Goal: Task Accomplishment & Management: Manage account settings

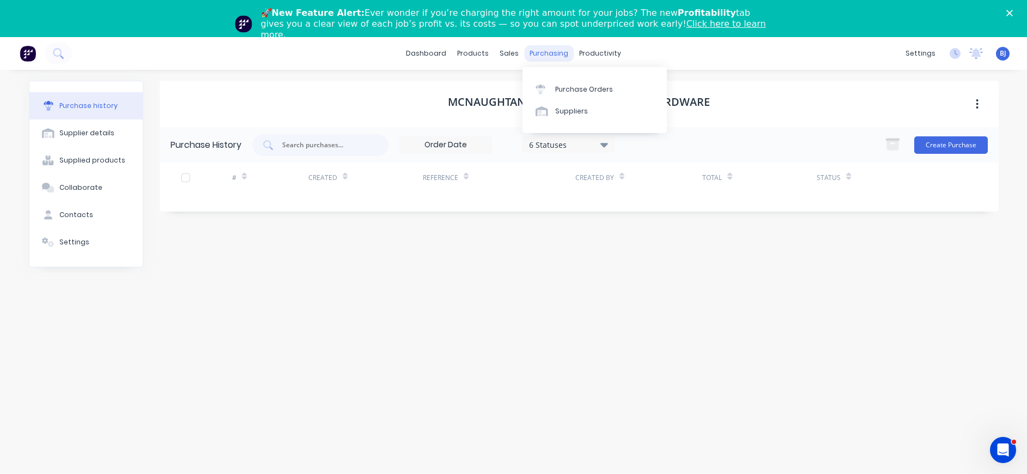
drag, startPoint x: 555, startPoint y: 50, endPoint x: 561, endPoint y: 59, distance: 11.8
click at [555, 51] on div "purchasing" at bounding box center [549, 53] width 50 height 16
click at [567, 83] on link "Purchase Orders" at bounding box center [595, 89] width 144 height 22
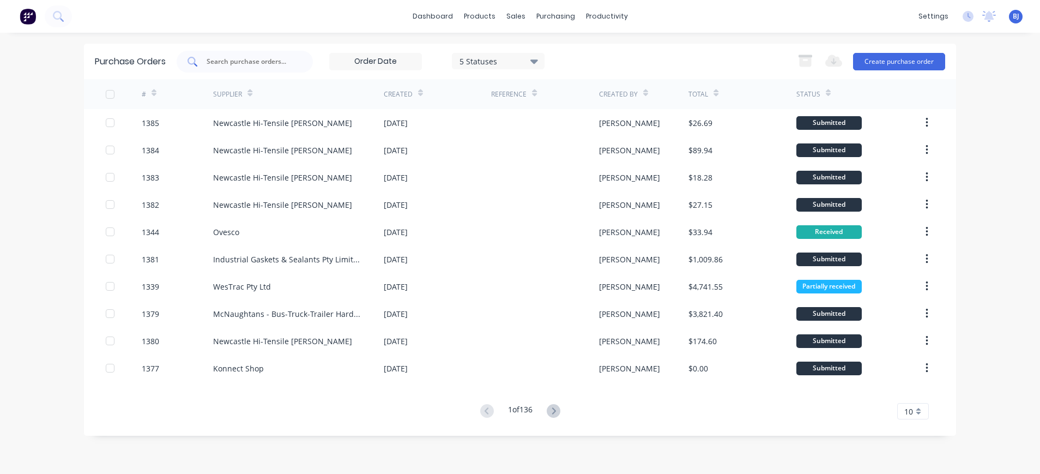
click at [267, 59] on input "text" at bounding box center [250, 61] width 90 height 11
type input "1233"
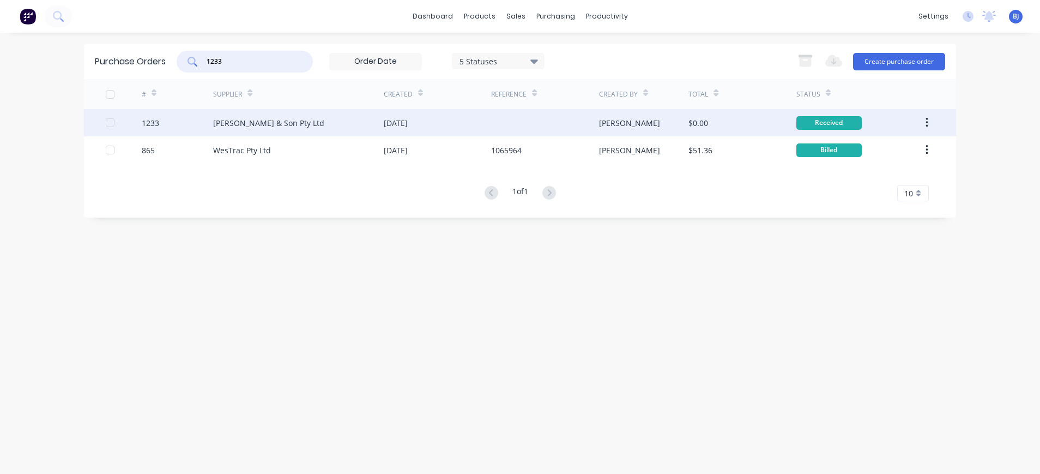
click at [254, 120] on div "Rod Scott & Son Pty Ltd" at bounding box center [268, 122] width 111 height 11
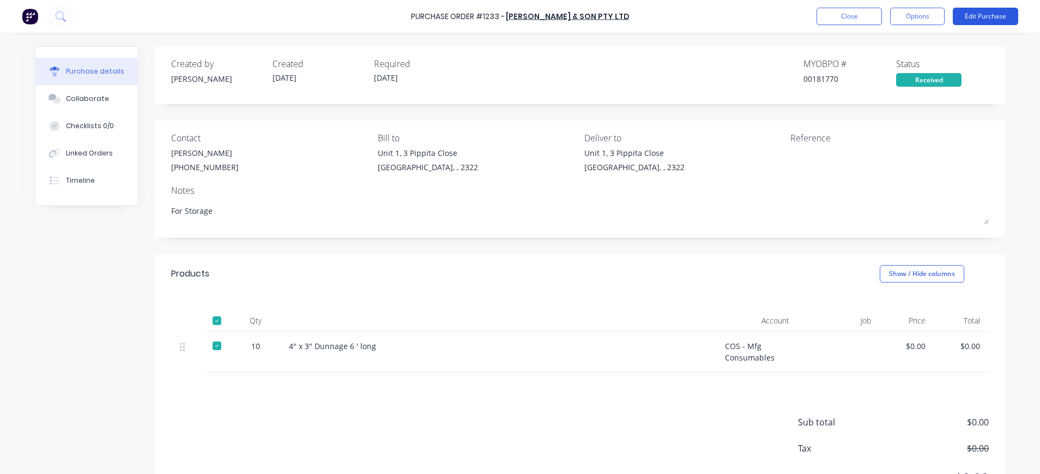
click at [968, 20] on button "Edit Purchase" at bounding box center [985, 16] width 65 height 17
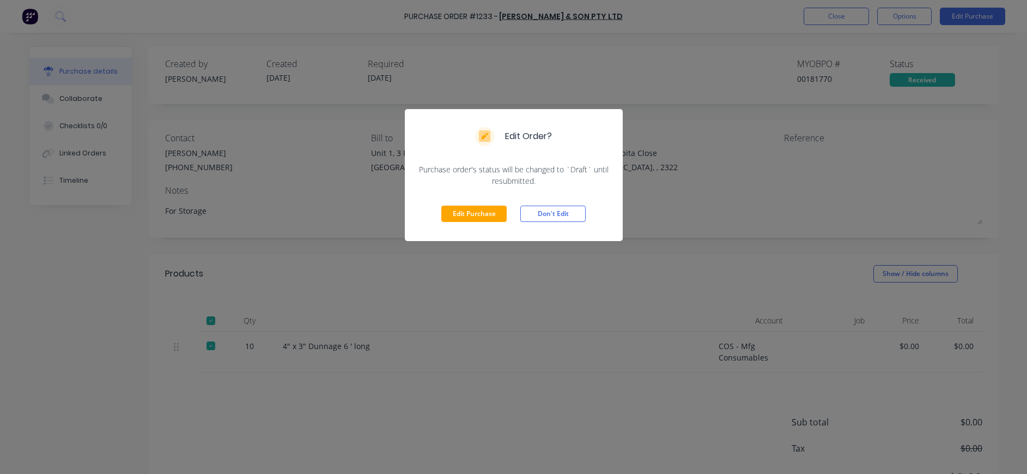
drag, startPoint x: 463, startPoint y: 213, endPoint x: 852, endPoint y: 84, distance: 409.3
click at [467, 213] on button "Edit Purchase" at bounding box center [473, 213] width 65 height 16
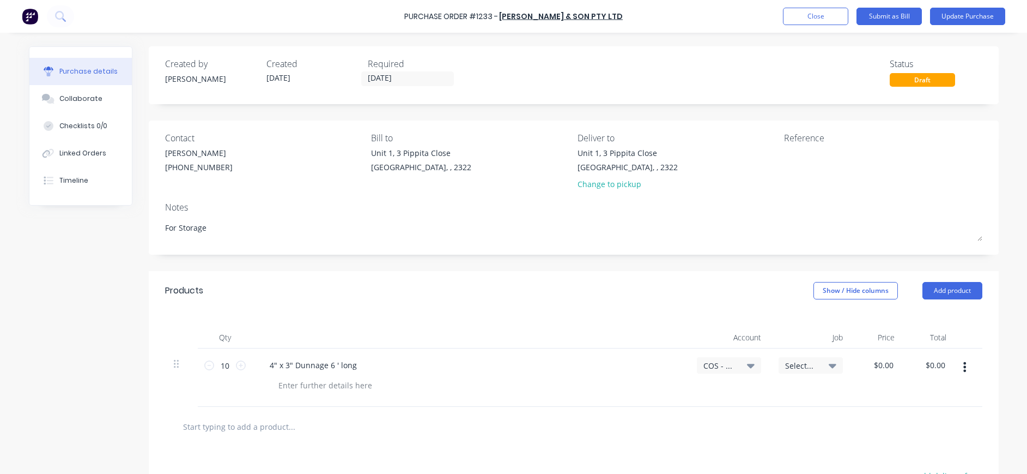
type textarea "x"
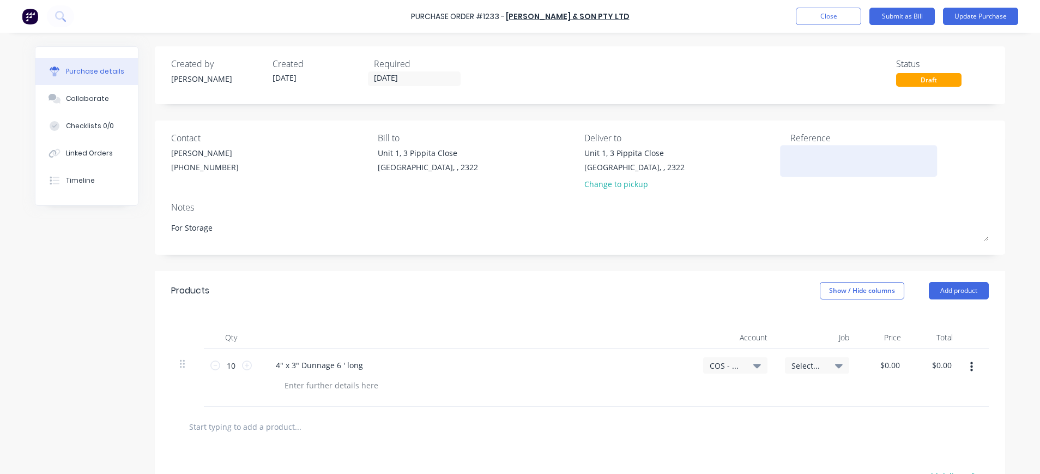
click at [818, 154] on textarea at bounding box center [858, 159] width 136 height 25
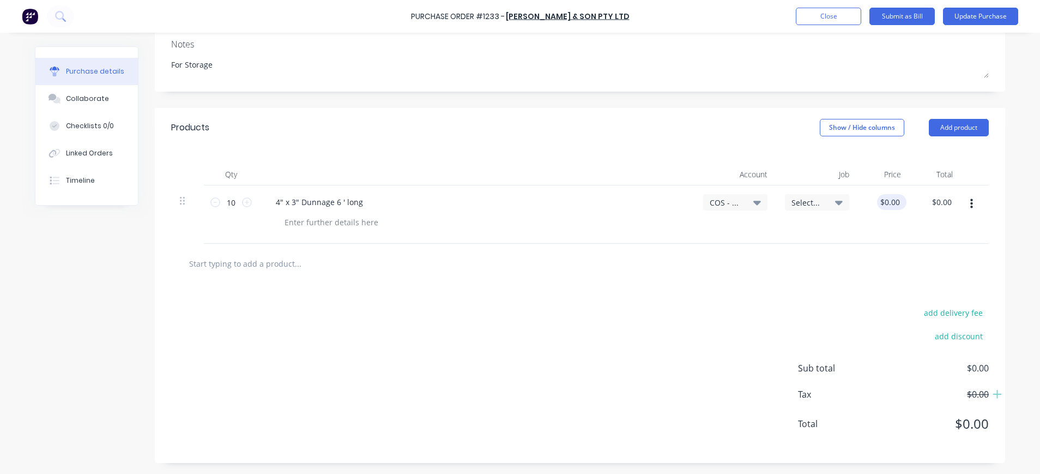
type textarea "38965"
type textarea "x"
type textarea "38965"
click at [882, 202] on input "0.0000" at bounding box center [887, 202] width 29 height 16
type input "12.00000"
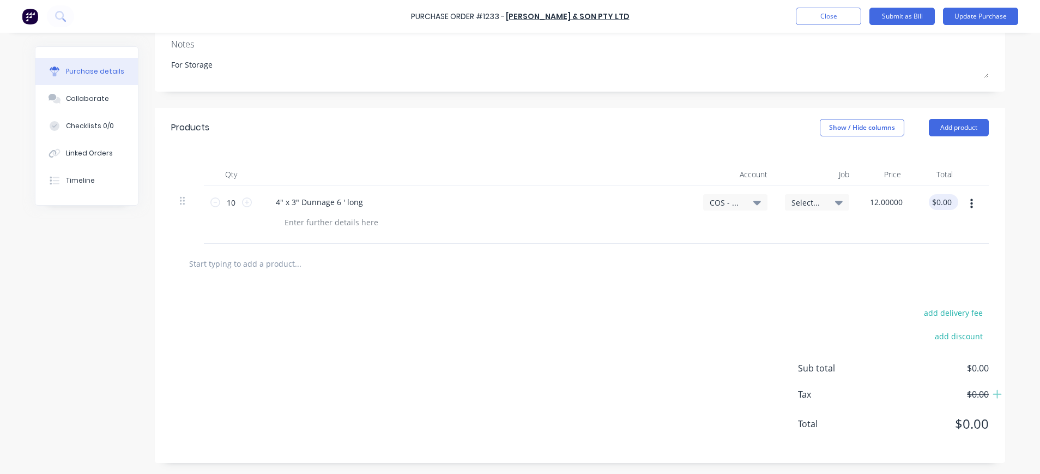
type textarea "x"
type input "$12.00"
type input "120.00"
click at [928, 203] on input "120.00" at bounding box center [938, 202] width 29 height 16
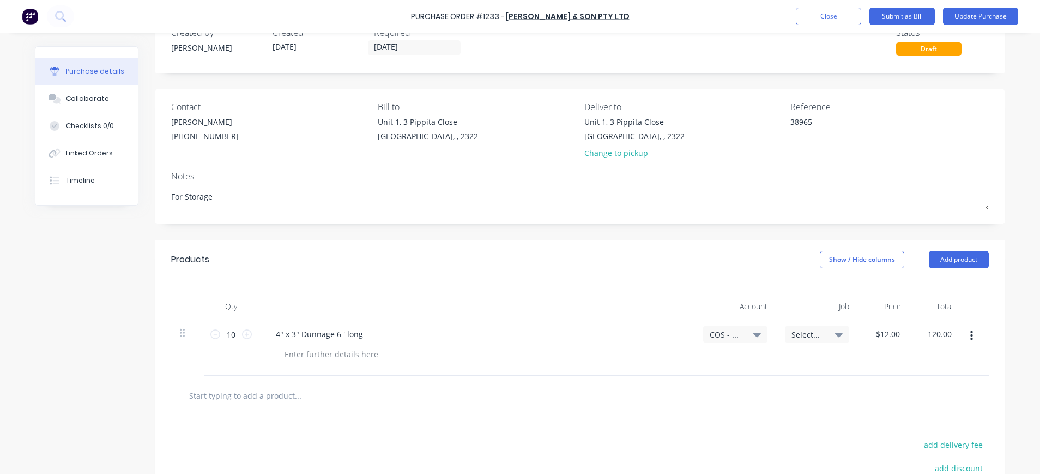
scroll to position [0, 0]
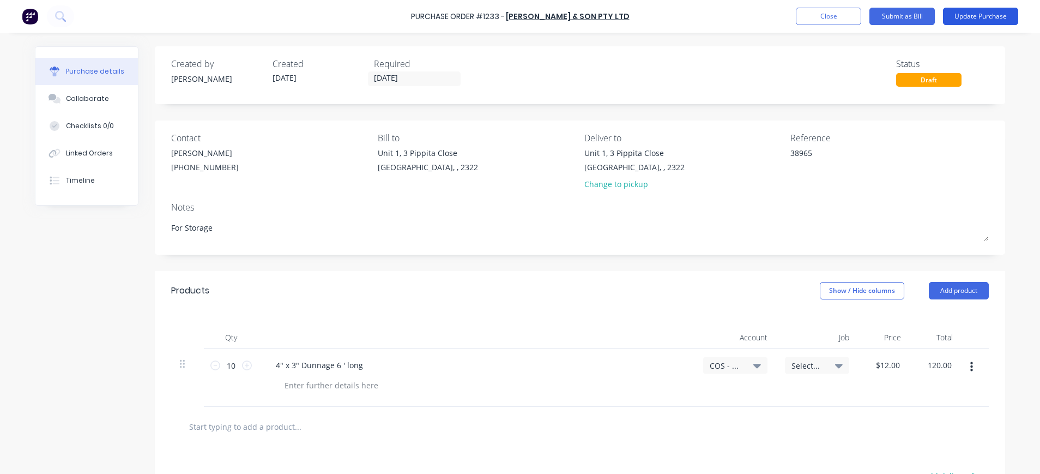
type textarea "x"
type input "$120.00"
click at [983, 14] on button "Update Purchase" at bounding box center [980, 16] width 75 height 17
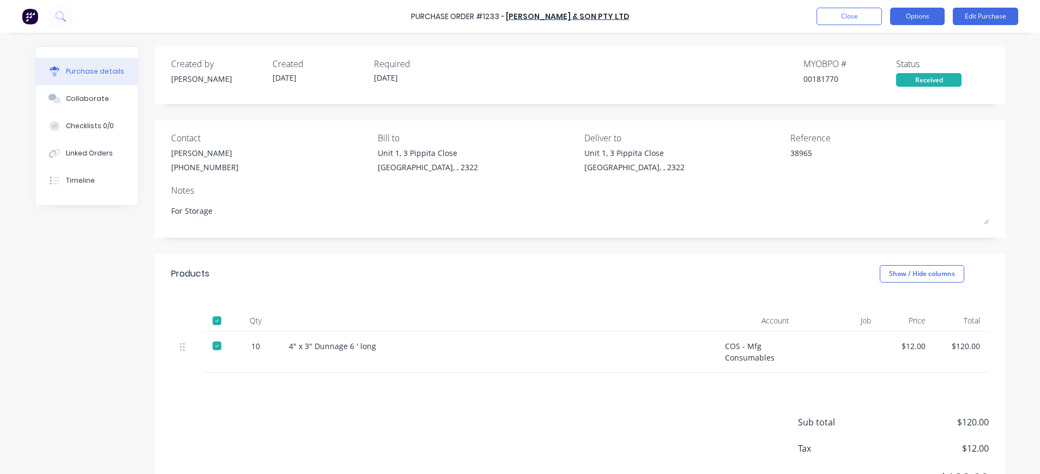
click at [901, 17] on button "Options" at bounding box center [917, 16] width 55 height 17
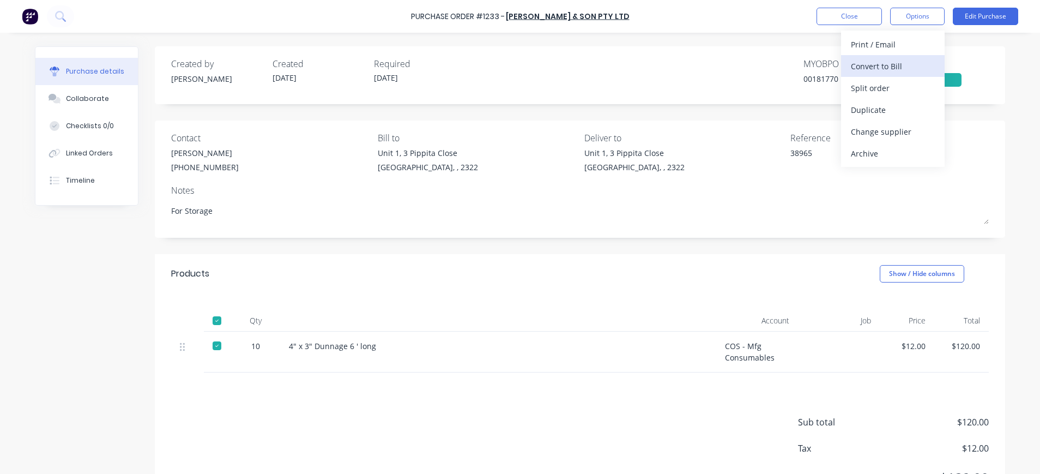
click at [891, 62] on div "Convert to Bill" at bounding box center [893, 66] width 84 height 16
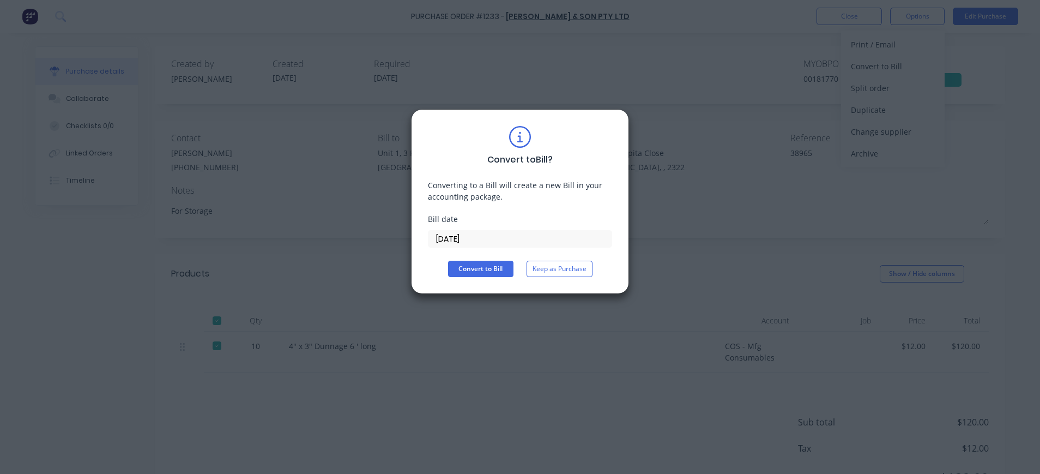
type textarea "x"
click at [461, 235] on input "02/09/25" at bounding box center [519, 239] width 183 height 16
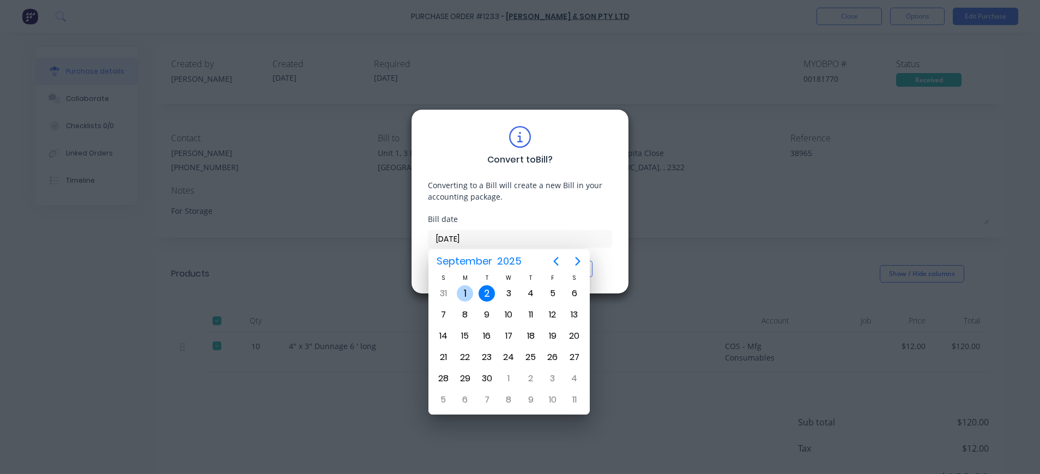
click at [468, 290] on div "1" at bounding box center [465, 293] width 16 height 16
type input "01/09/25"
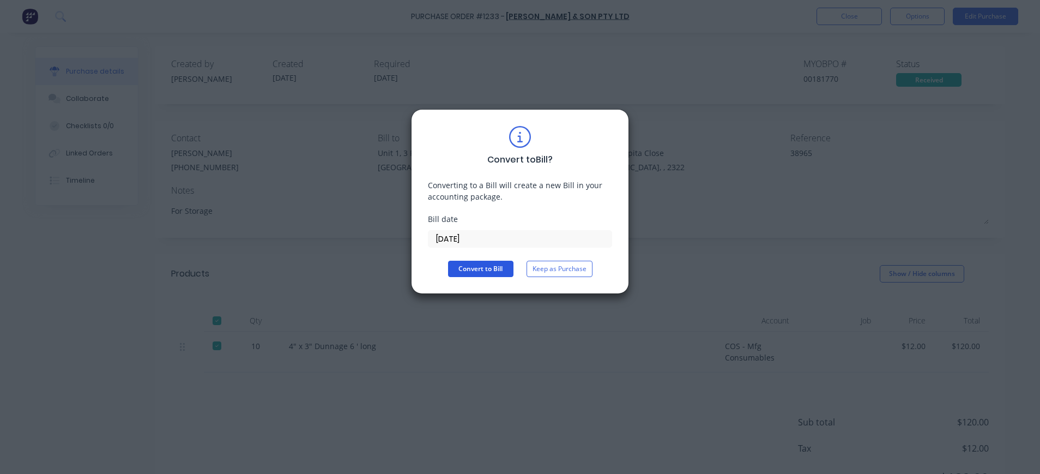
click at [467, 267] on button "Convert to Bill" at bounding box center [480, 269] width 65 height 16
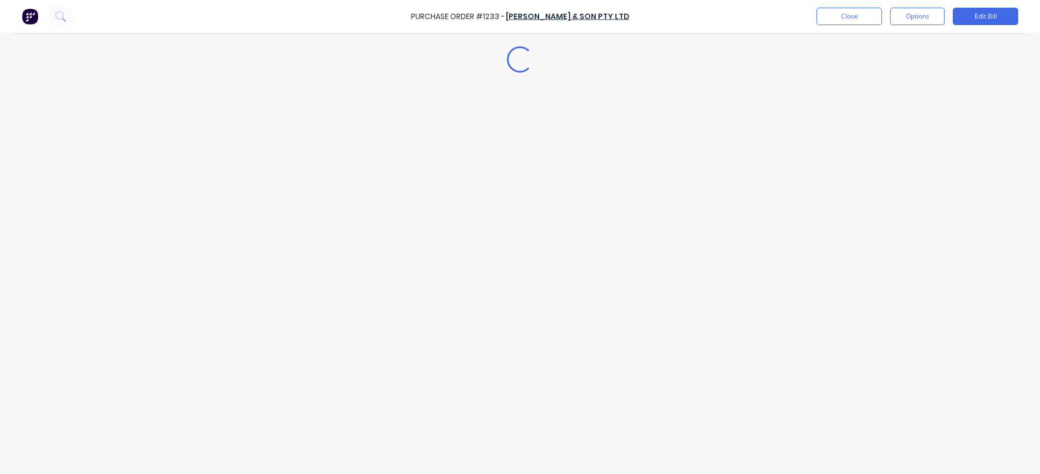
type textarea "x"
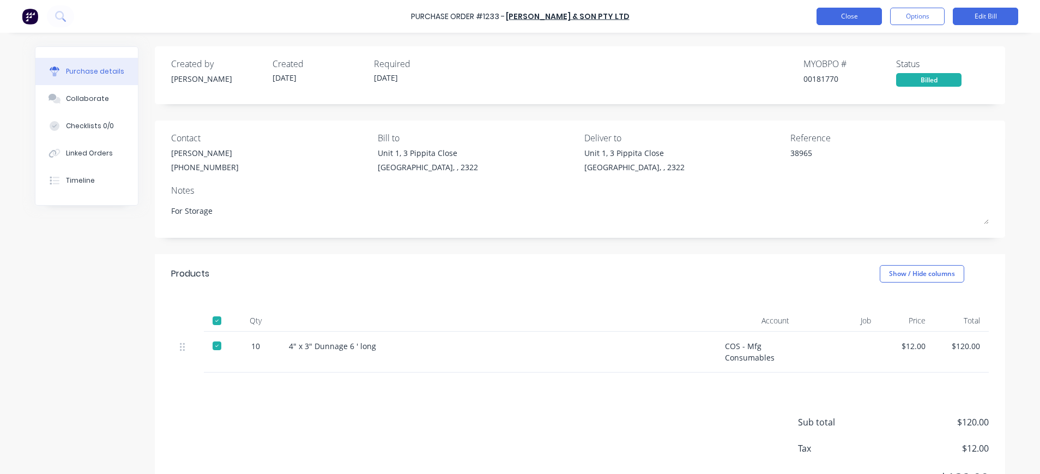
click at [827, 20] on button "Close" at bounding box center [848, 16] width 65 height 17
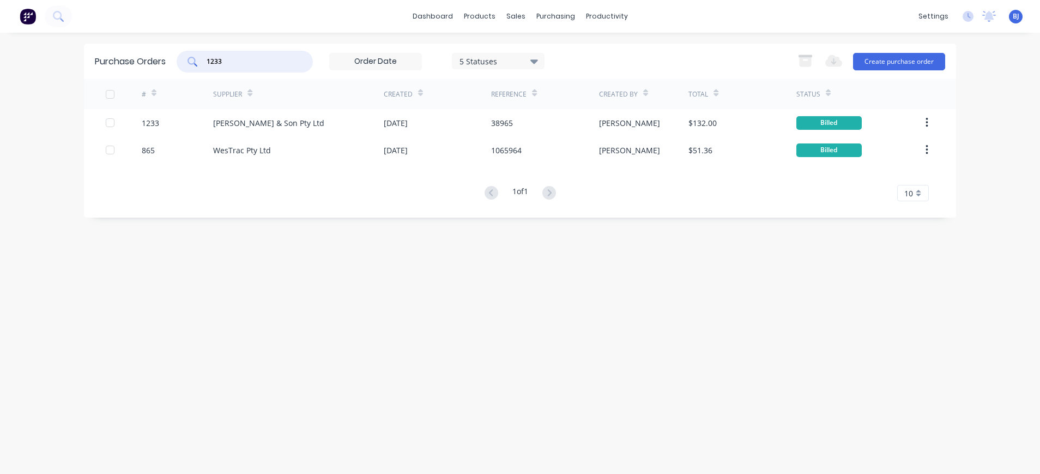
click at [240, 63] on input "1233" at bounding box center [250, 61] width 90 height 11
drag, startPoint x: 230, startPoint y: 63, endPoint x: 183, endPoint y: 65, distance: 47.5
click at [183, 65] on div "1233" at bounding box center [245, 62] width 136 height 22
type input "1098"
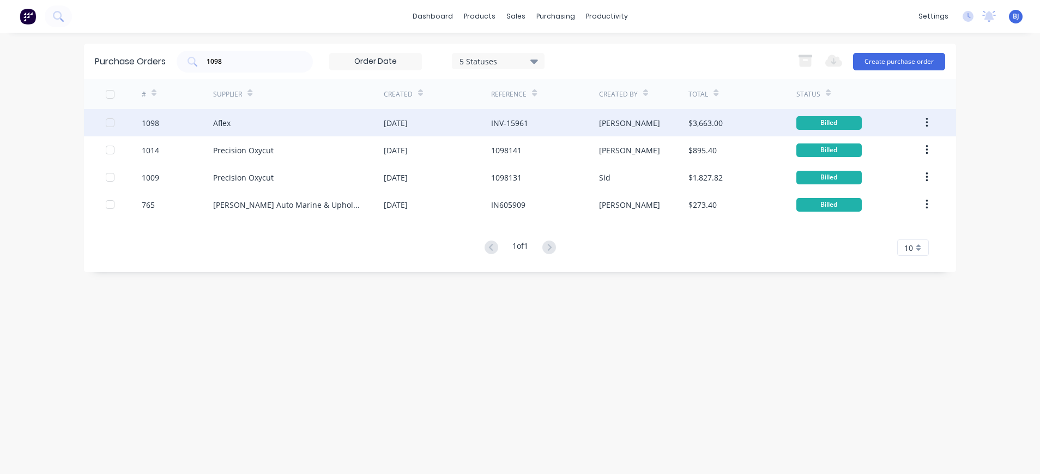
click at [225, 123] on div "Aflex" at bounding box center [221, 122] width 17 height 11
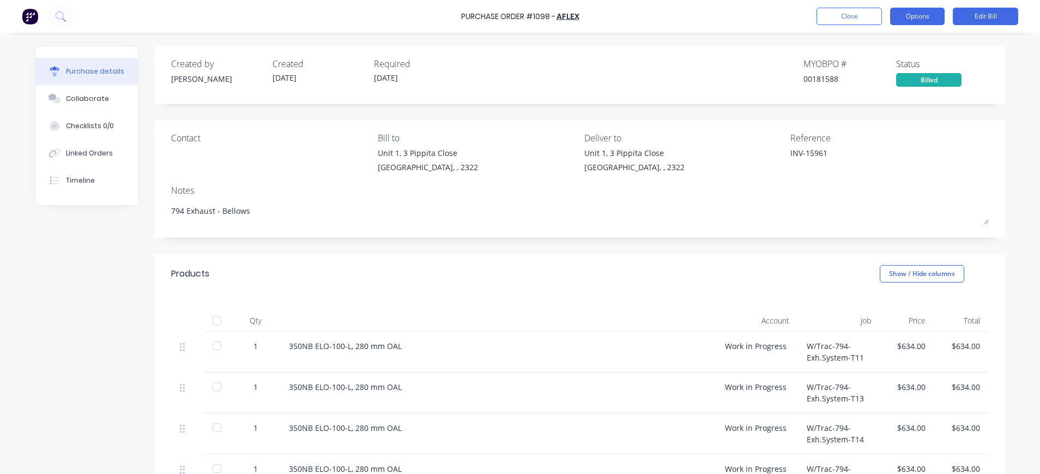
click at [926, 15] on button "Options" at bounding box center [917, 16] width 55 height 17
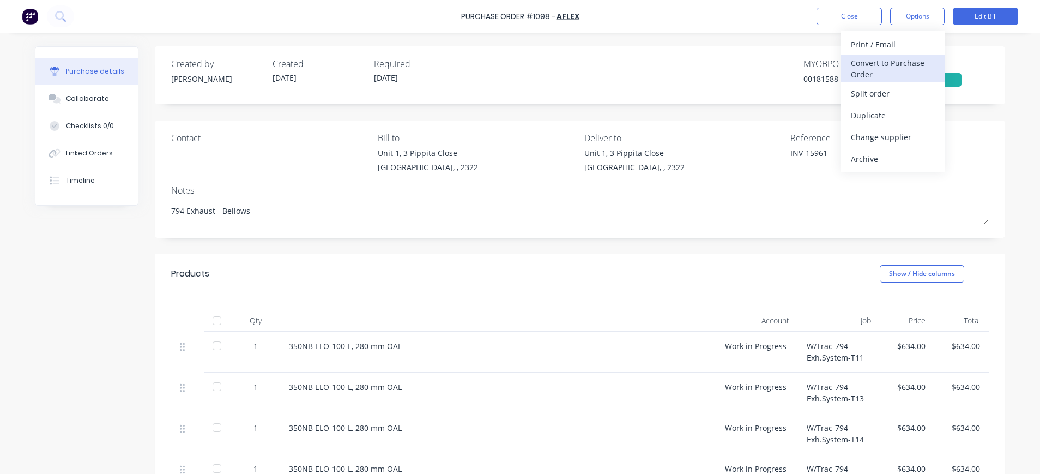
click at [909, 63] on div "Convert to Purchase Order" at bounding box center [893, 68] width 84 height 27
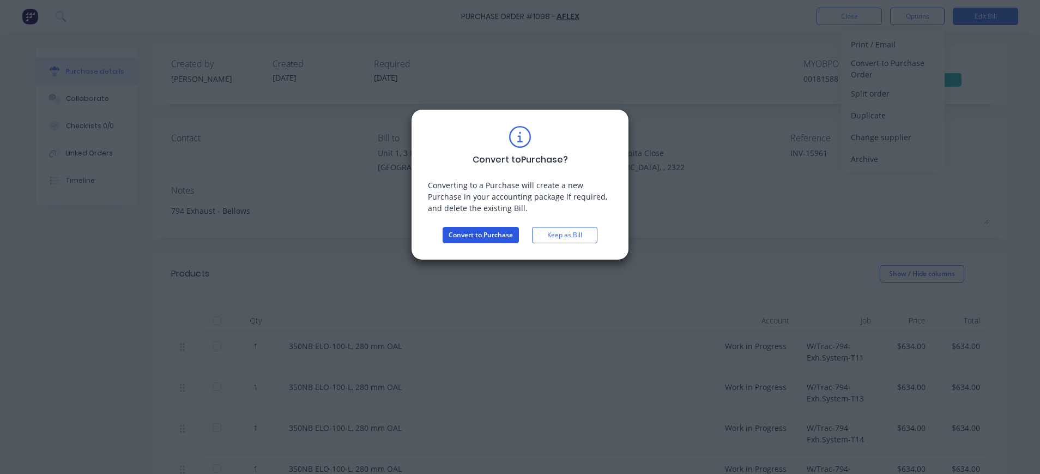
click at [508, 229] on button "Convert to Purchase" at bounding box center [481, 235] width 76 height 16
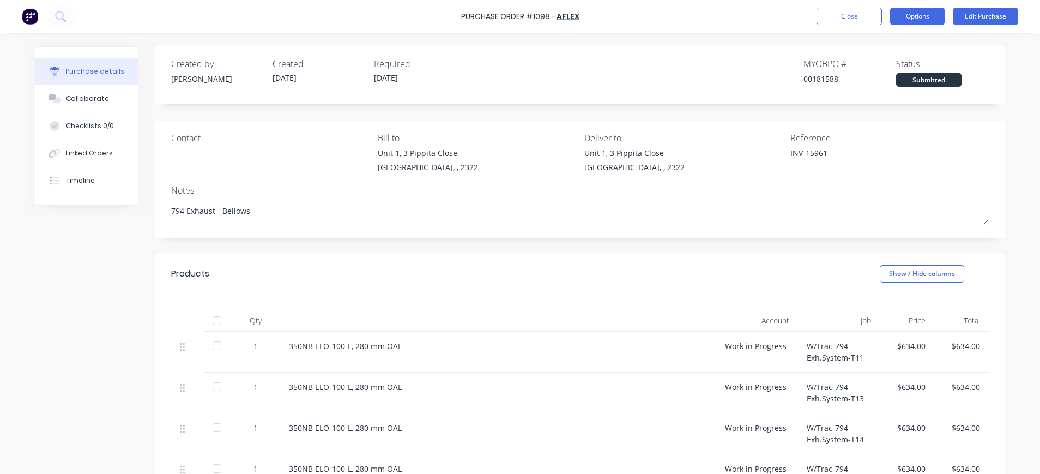
click at [928, 14] on button "Options" at bounding box center [917, 16] width 55 height 17
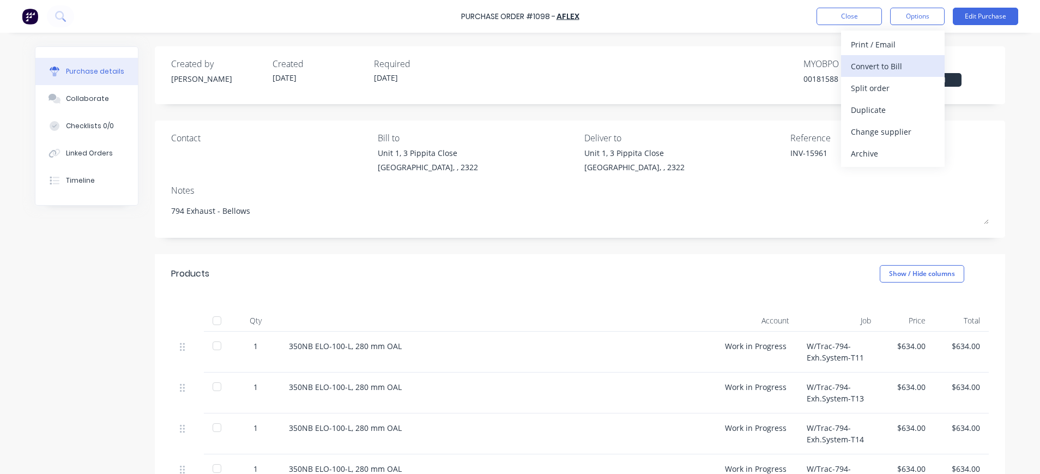
click at [895, 65] on div "Convert to Bill" at bounding box center [893, 66] width 84 height 16
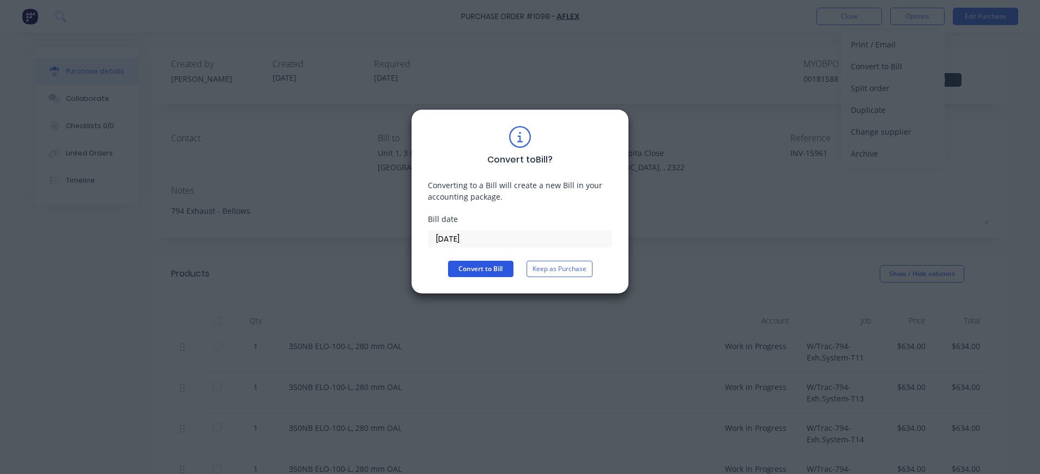
click at [500, 270] on button "Convert to Bill" at bounding box center [480, 269] width 65 height 16
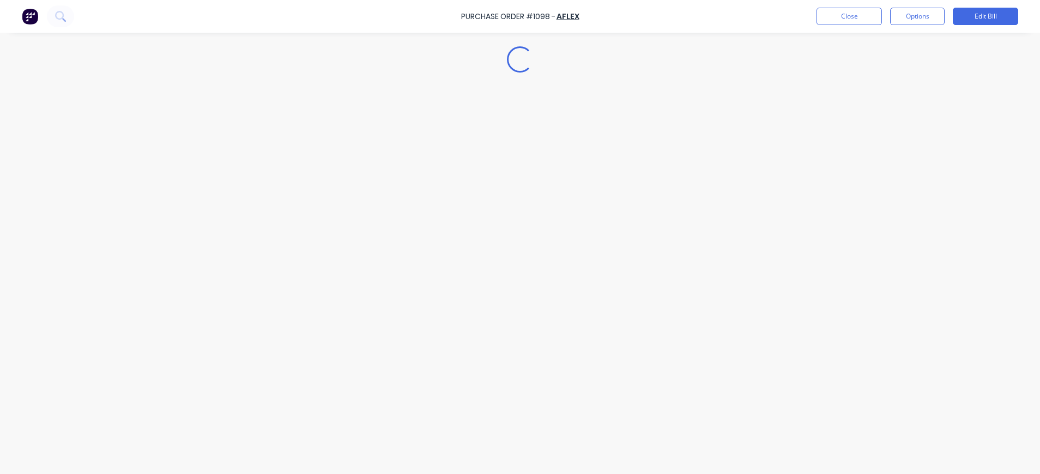
type textarea "x"
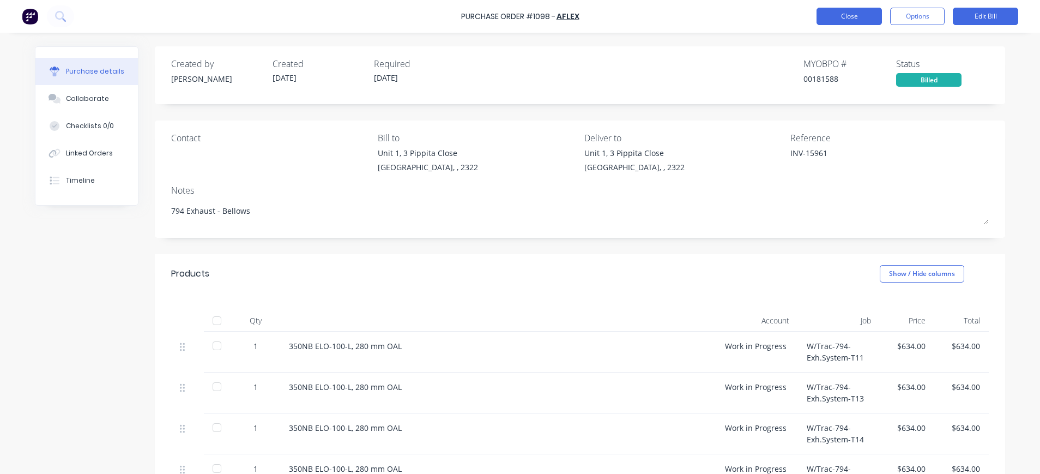
click at [859, 16] on button "Close" at bounding box center [848, 16] width 65 height 17
